Goal: Task Accomplishment & Management: Use online tool/utility

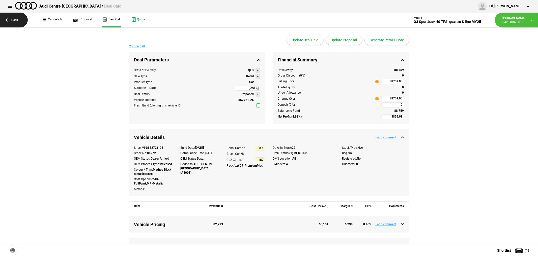
click at [11, 18] on link "Back" at bounding box center [14, 20] width 28 height 15
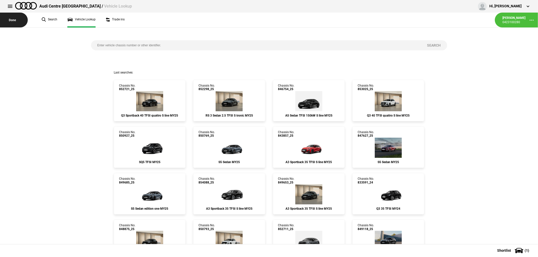
click at [12, 17] on button "Done" at bounding box center [14, 20] width 28 height 15
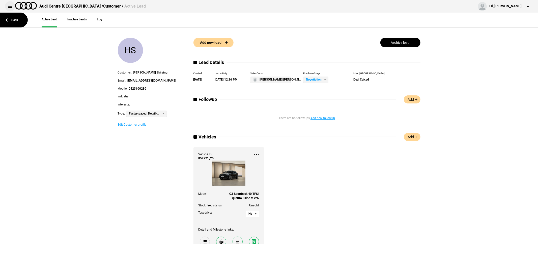
click at [8, 8] on button at bounding box center [10, 6] width 10 height 10
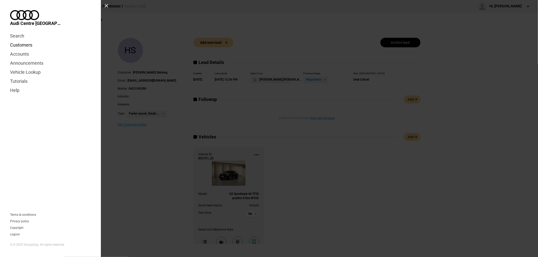
click at [22, 41] on link "Customers" at bounding box center [50, 45] width 81 height 9
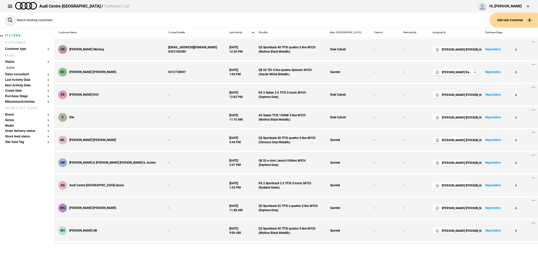
click at [503, 18] on button "Add new Customer" at bounding box center [513, 20] width 48 height 15
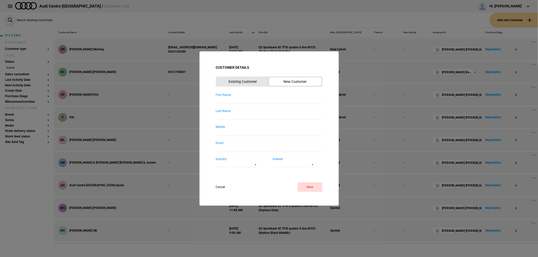
click at [256, 102] on input "First Name:" at bounding box center [269, 100] width 106 height 7
type input "sg fleet"
click at [310, 186] on button "Save" at bounding box center [309, 188] width 25 height 10
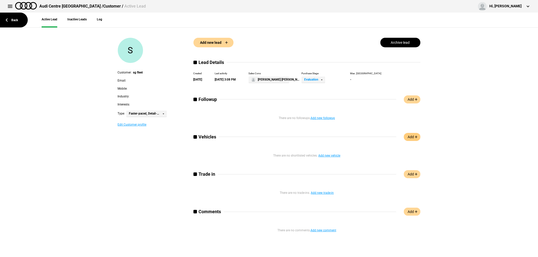
click at [408, 135] on link "Add" at bounding box center [412, 137] width 17 height 8
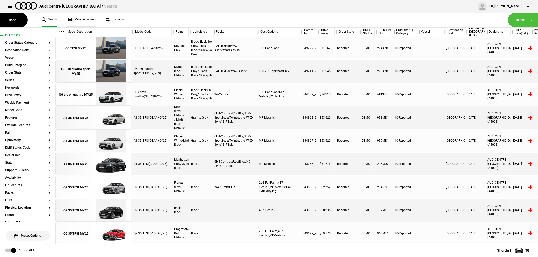
click at [75, 20] on link "Vehicle Lookup" at bounding box center [81, 20] width 28 height 15
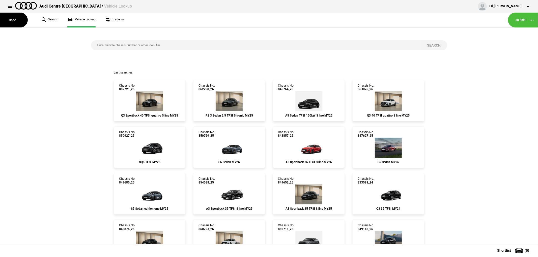
click at [186, 46] on input "search" at bounding box center [256, 45] width 330 height 10
type input "8"
type input "852520"
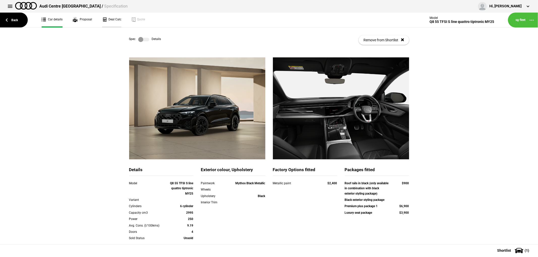
click at [116, 20] on link "Deal Calc" at bounding box center [111, 20] width 19 height 15
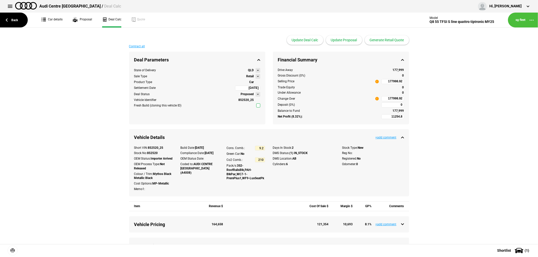
click at [256, 78] on button at bounding box center [257, 76] width 5 height 5
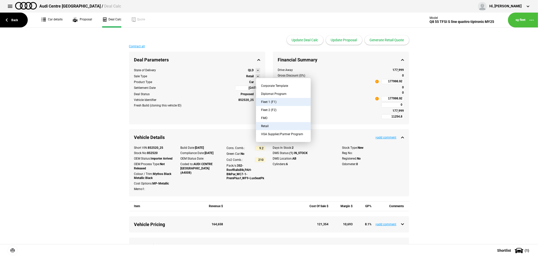
click at [280, 101] on button "Fleet 1 (F1)" at bounding box center [283, 102] width 55 height 8
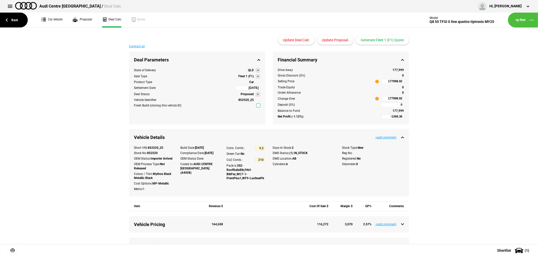
type input "-622.91"
type input "152492.92"
type input "-3868.36"
click at [338, 40] on button "Update Proposal" at bounding box center [335, 40] width 36 height 10
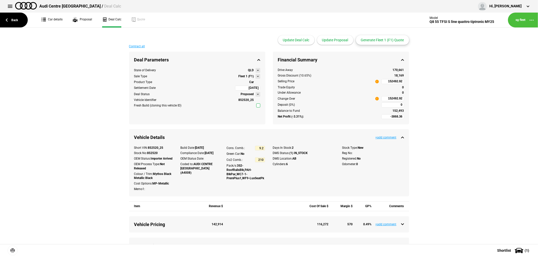
click at [384, 38] on button "Generate Fleet 1 (F1) Quote" at bounding box center [382, 40] width 53 height 10
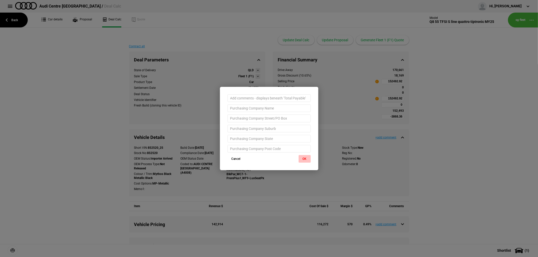
click at [305, 156] on button "OK" at bounding box center [304, 159] width 12 height 8
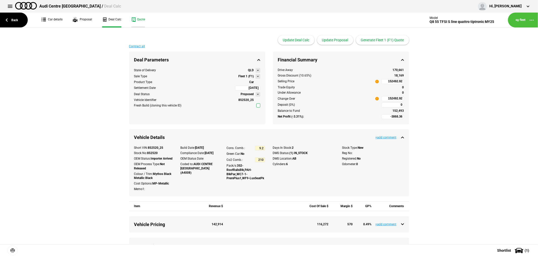
click at [139, 19] on link "Quote" at bounding box center [138, 20] width 14 height 15
click at [10, 18] on link "Back" at bounding box center [14, 20] width 28 height 15
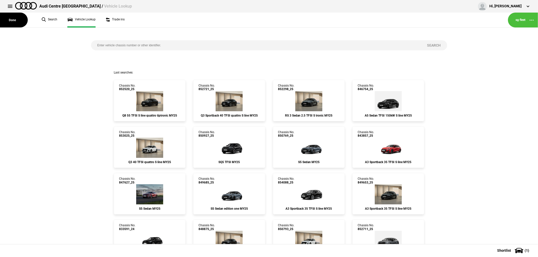
click at [10, 18] on button "Done" at bounding box center [14, 20] width 28 height 15
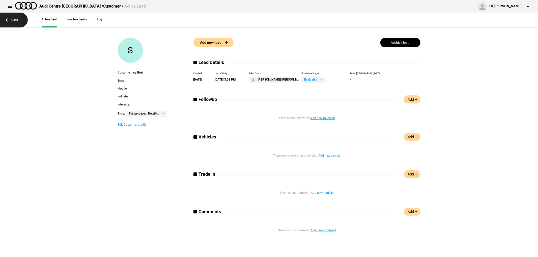
click at [13, 18] on link "Back" at bounding box center [14, 20] width 28 height 15
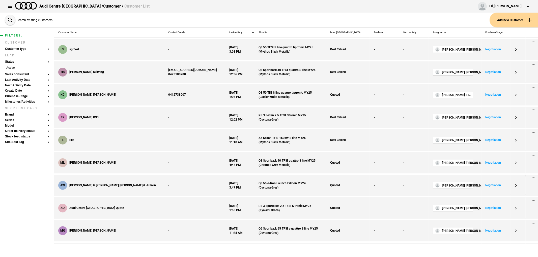
click at [511, 18] on button "Add new Customer" at bounding box center [513, 20] width 48 height 15
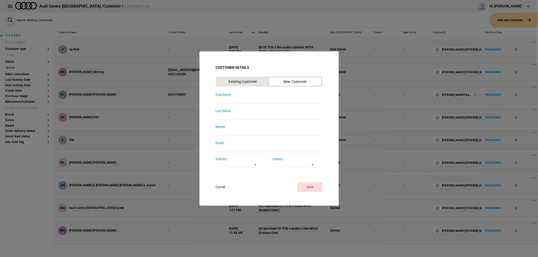
click at [266, 100] on input "First Name:" at bounding box center [269, 100] width 106 height 7
type input "Bevan"
type input "Simplyautomotive"
click at [308, 189] on button "Save" at bounding box center [309, 188] width 25 height 10
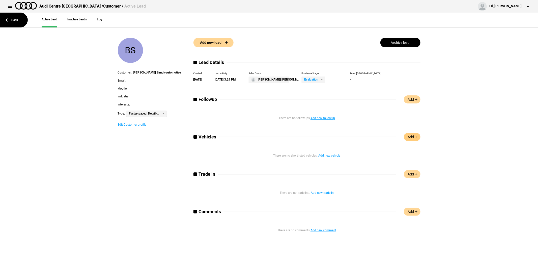
click at [412, 137] on link "Add" at bounding box center [412, 137] width 17 height 8
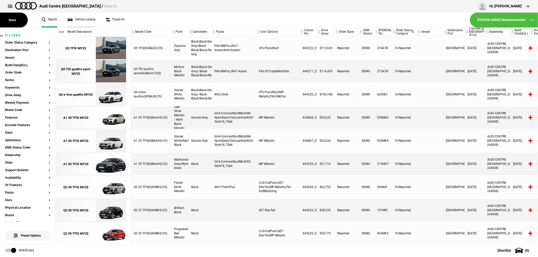
click at [90, 20] on link "Vehicle Lookup" at bounding box center [81, 20] width 28 height 15
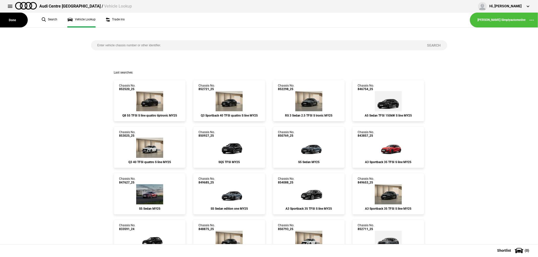
click at [185, 51] on div "Search" at bounding box center [269, 49] width 364 height 43
click at [191, 43] on input "search" at bounding box center [256, 45] width 330 height 10
type input "851065"
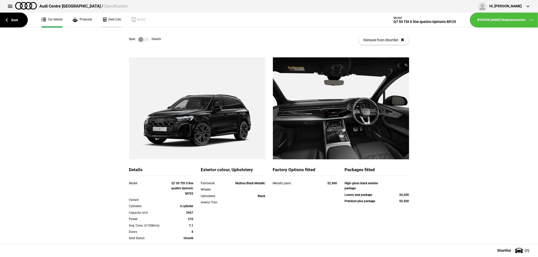
click at [112, 16] on link "Deal Calc" at bounding box center [111, 20] width 19 height 15
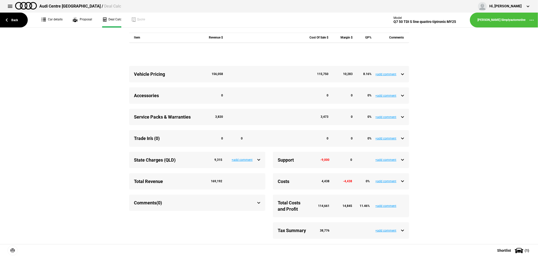
scroll to position [172, 0]
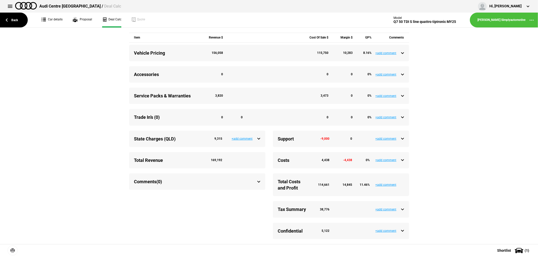
click at [401, 98] on div "Service Packs & Warranties 3,820 3,473 0 0 %" at bounding box center [269, 96] width 270 height 6
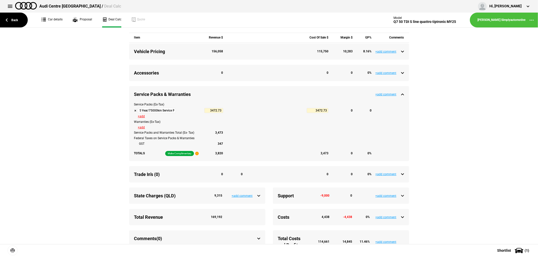
click at [134, 112] on button at bounding box center [135, 110] width 3 height 3
type input "18317.74"
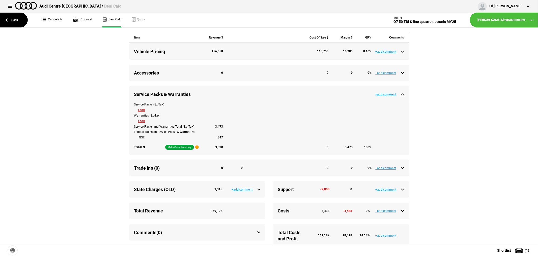
type input "165163.43"
type input "14845.01"
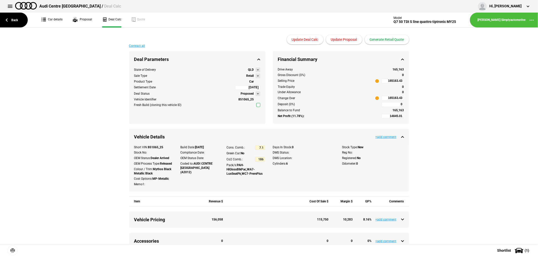
scroll to position [0, 0]
click at [347, 42] on button "Update Proposal" at bounding box center [344, 40] width 36 height 10
click at [382, 99] on input "165163.43" at bounding box center [392, 98] width 23 height 5
type input "165163.43"
type input "-13241.31"
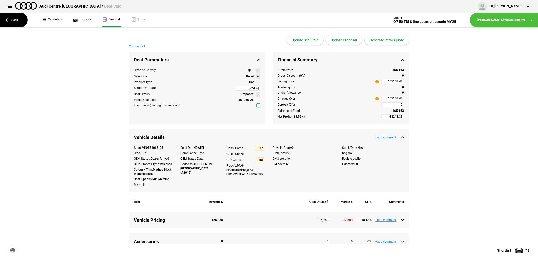
type input "125000"
type input "-6248.3"
type input "135000"
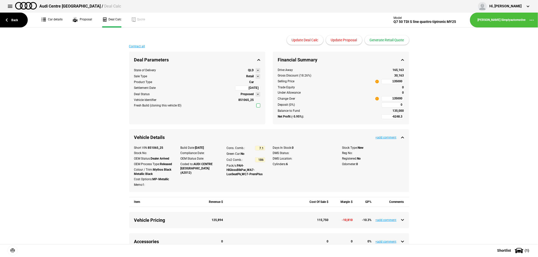
type input "-4150.4"
type input "138000"
click at [342, 37] on button "Update Proposal" at bounding box center [344, 40] width 36 height 10
click at [383, 40] on button "Generate Retail Quote" at bounding box center [387, 40] width 44 height 10
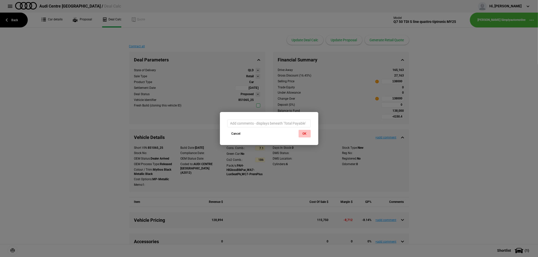
click at [305, 131] on button "OK" at bounding box center [304, 134] width 12 height 8
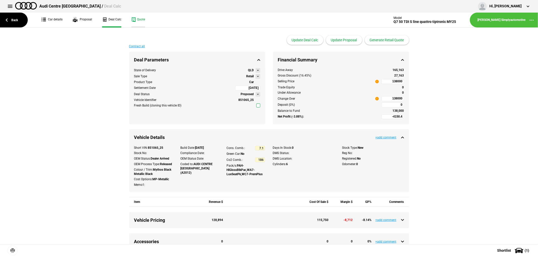
click at [139, 17] on link "Quote" at bounding box center [138, 20] width 14 height 15
